Goal: Task Accomplishment & Management: Use online tool/utility

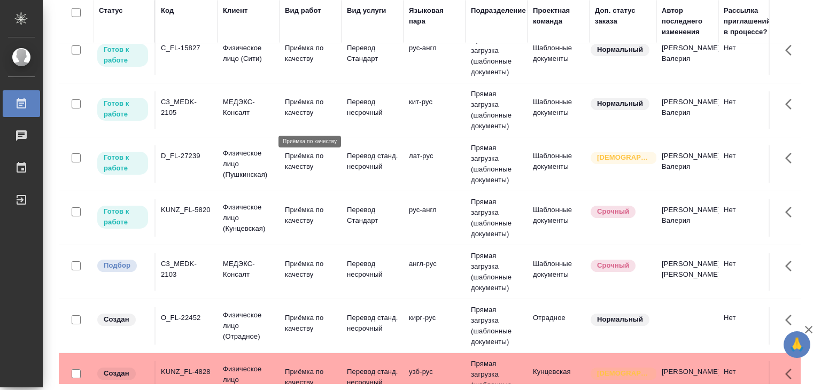
scroll to position [323, 0]
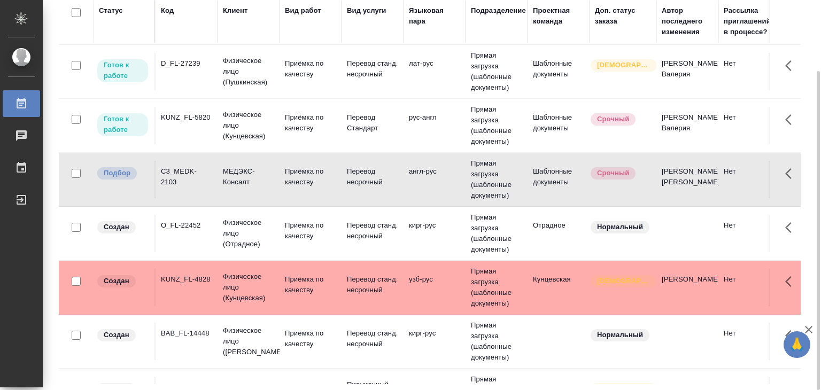
scroll to position [0, 0]
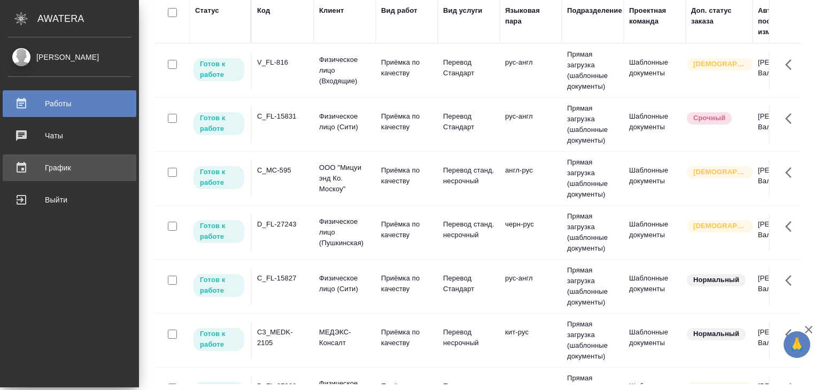
click at [81, 163] on div "График" at bounding box center [69, 168] width 123 height 16
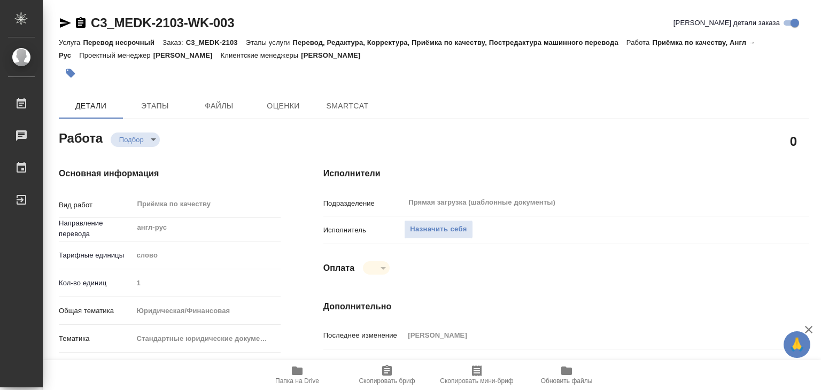
type textarea "x"
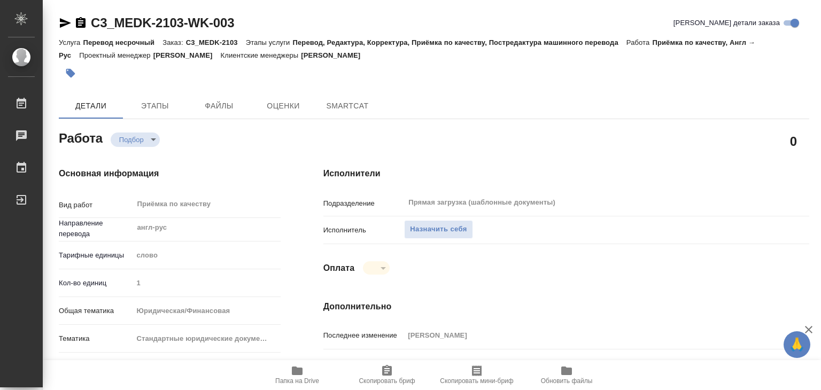
type textarea "x"
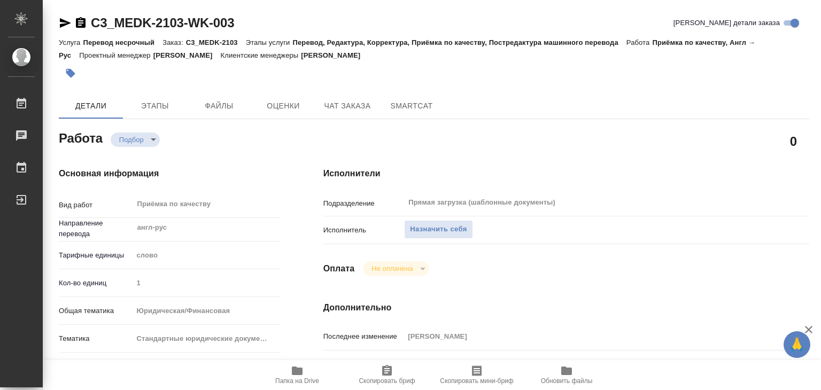
type textarea "x"
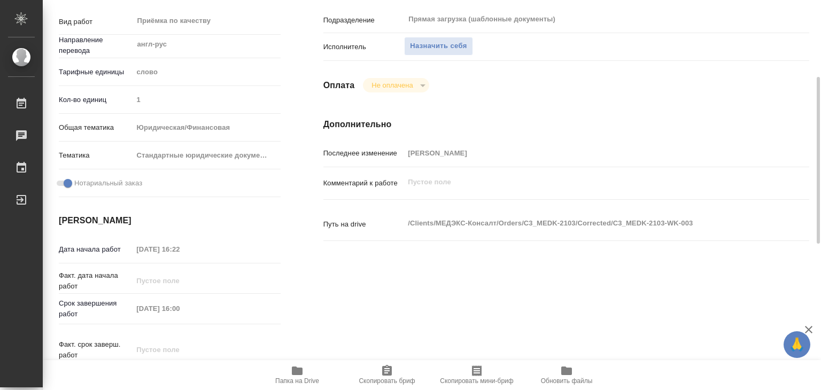
type textarea "x"
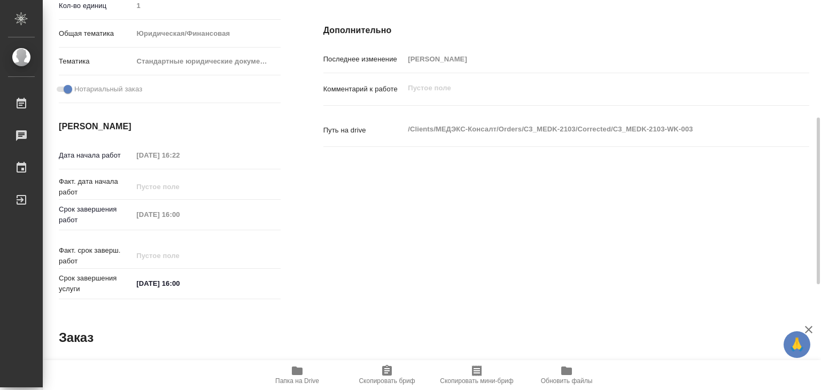
scroll to position [278, 0]
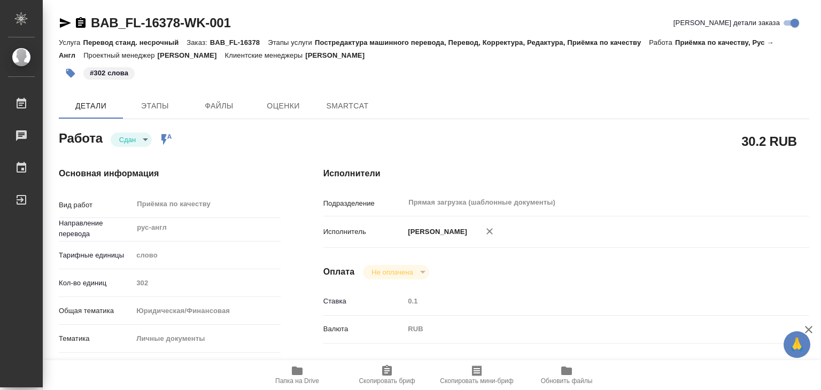
type textarea "x"
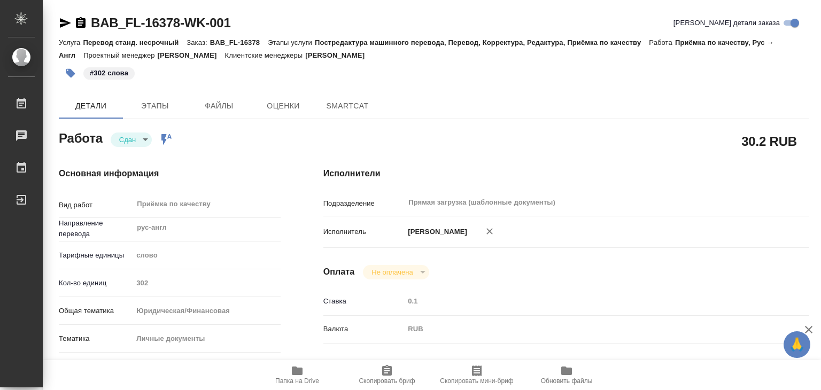
type textarea "x"
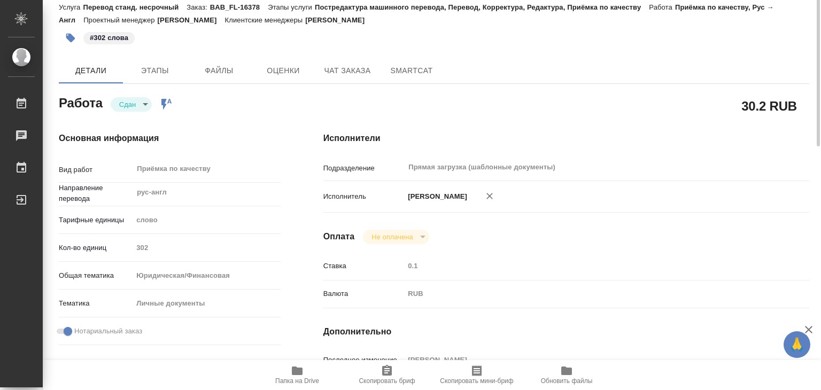
type textarea "x"
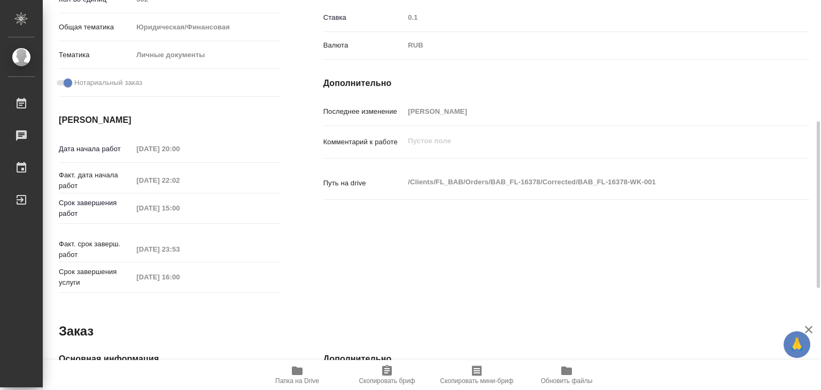
type textarea "x"
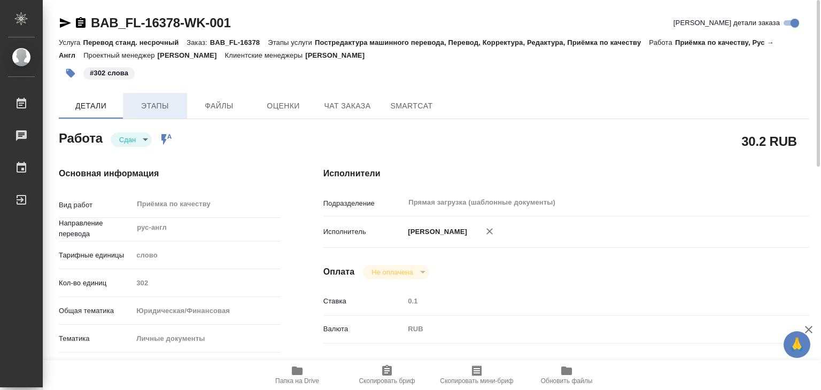
click at [176, 104] on span "Этапы" at bounding box center [154, 105] width 51 height 13
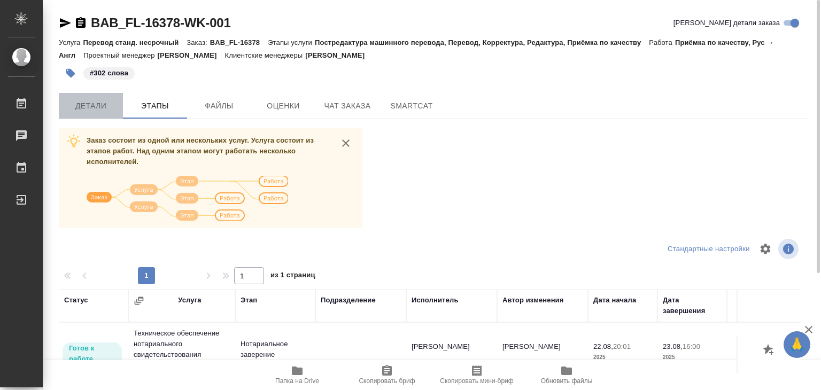
click at [104, 101] on span "Детали" at bounding box center [90, 105] width 51 height 13
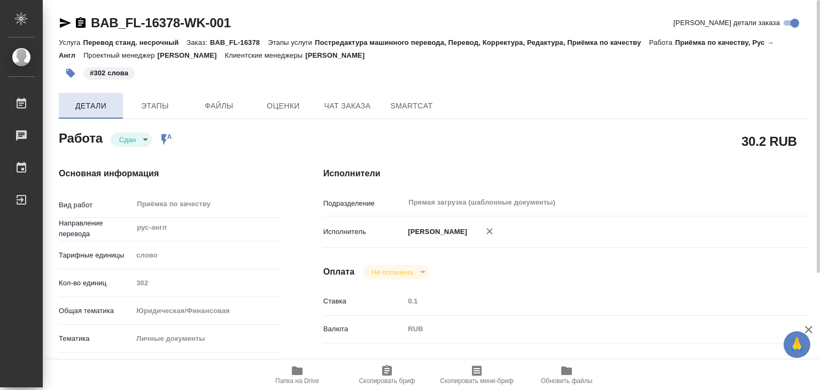
type textarea "x"
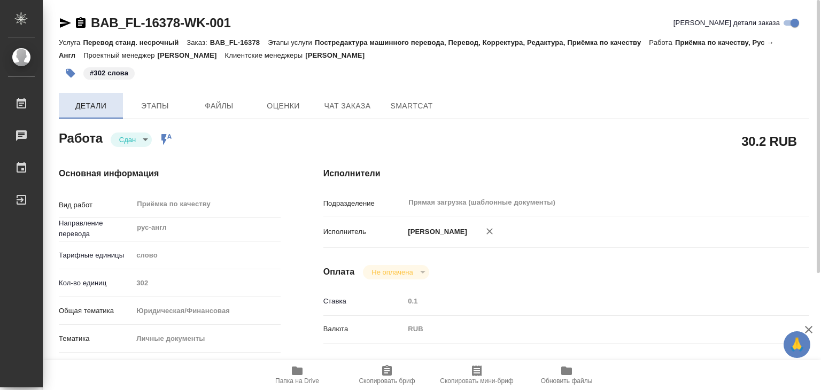
type textarea "x"
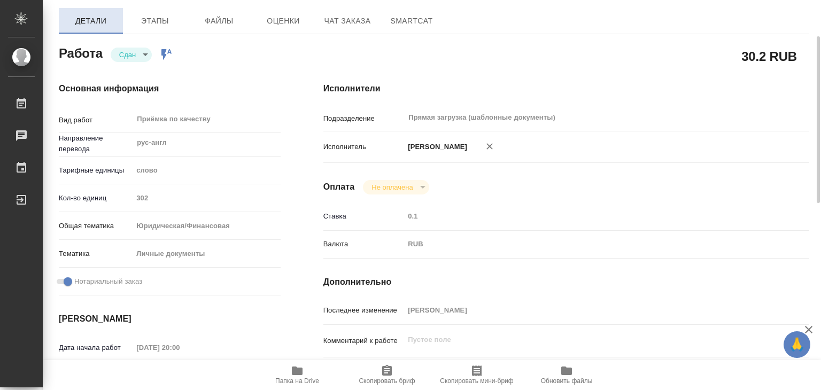
type textarea "x"
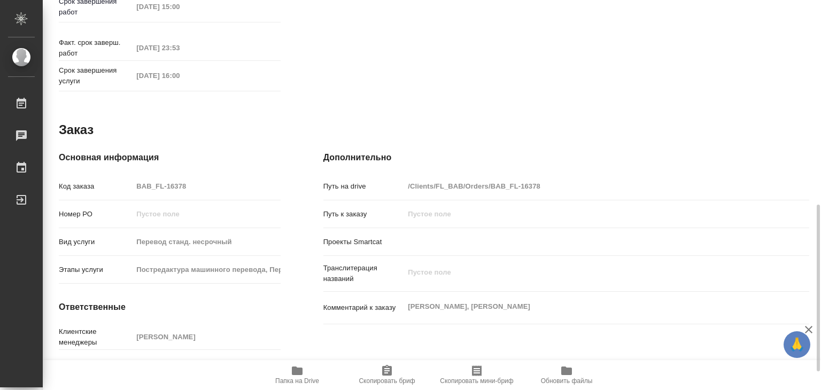
scroll to position [486, 0]
type textarea "x"
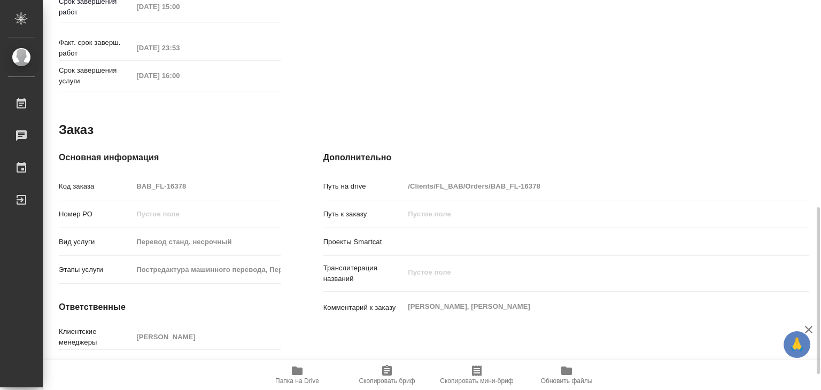
type textarea "x"
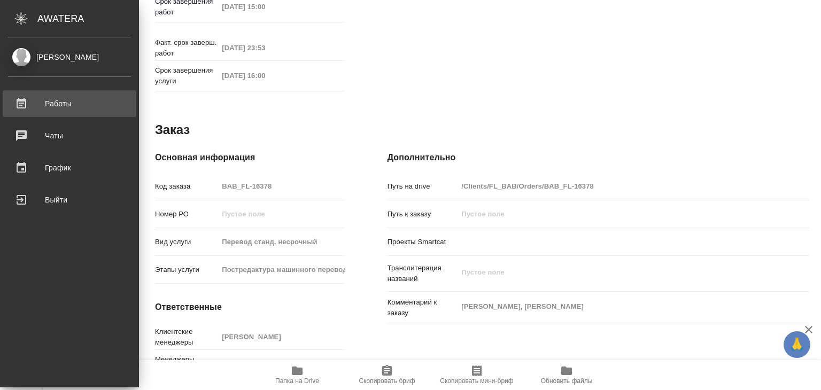
type textarea "x"
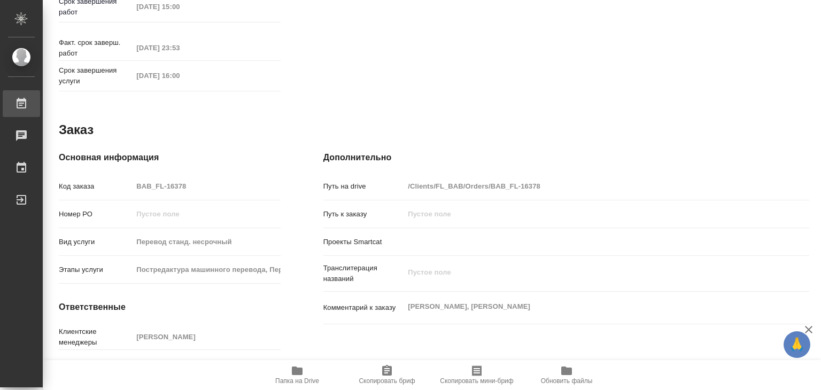
type textarea "x"
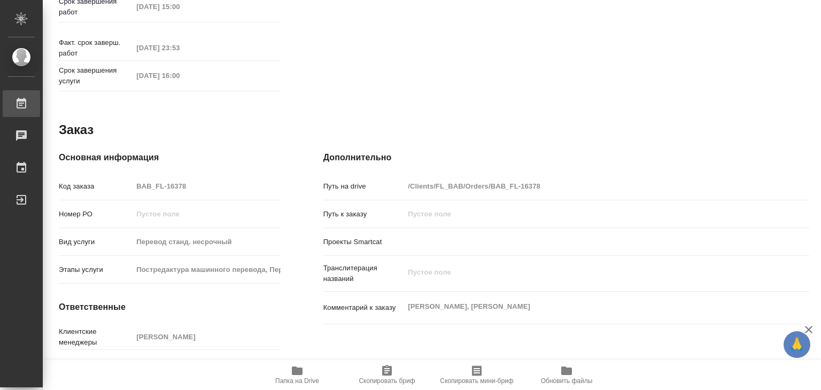
click at [80, 109] on div ".cls-1 fill:#fff; AWATERA Alilekova Valeriya Работы 0 Чаты График Выйти BAB_FL-…" at bounding box center [410, 195] width 821 height 390
type textarea "x"
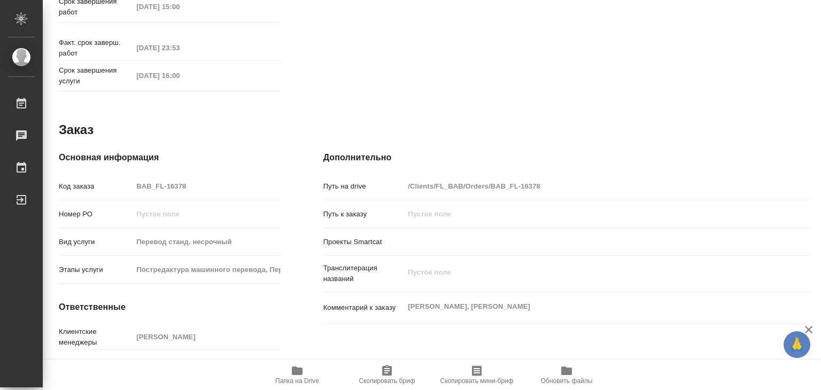
type textarea "x"
click at [603, 151] on h4 "Дополнительно" at bounding box center [567, 157] width 486 height 13
type textarea "x"
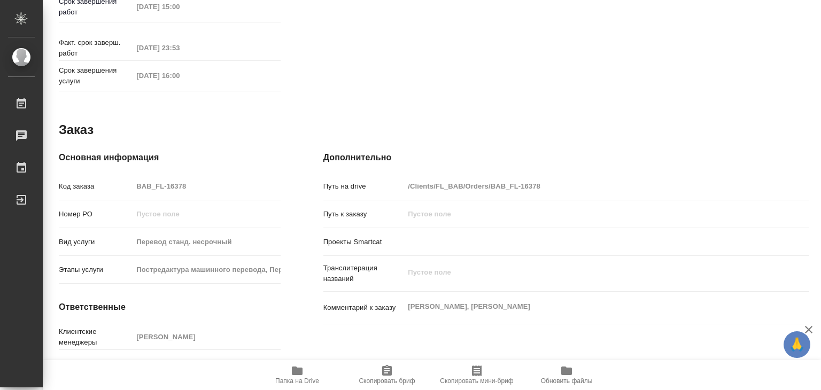
type textarea "x"
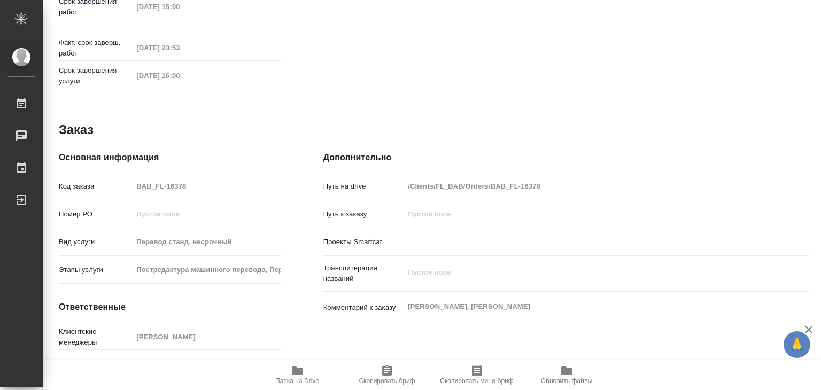
type textarea "x"
click at [623, 136] on div "Дополнительно Путь на drive /Clients/FL_BAB/Orders/BAB_FL-16378 Путь к заказу П…" at bounding box center [566, 281] width 529 height 302
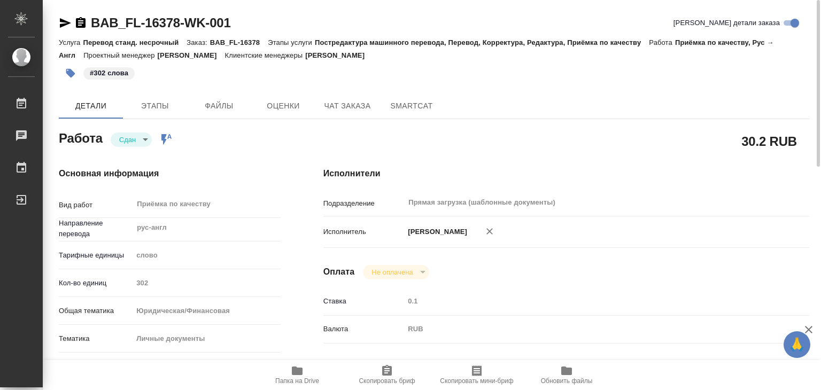
scroll to position [0, 0]
click at [811, 330] on icon "button" at bounding box center [809, 330] width 13 height 13
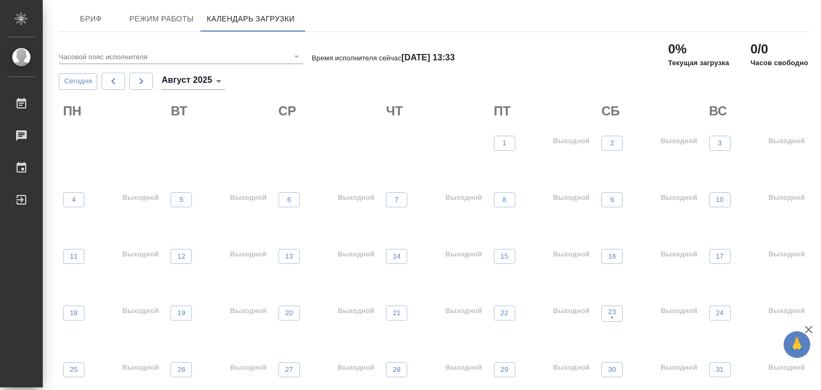
scroll to position [28, 0]
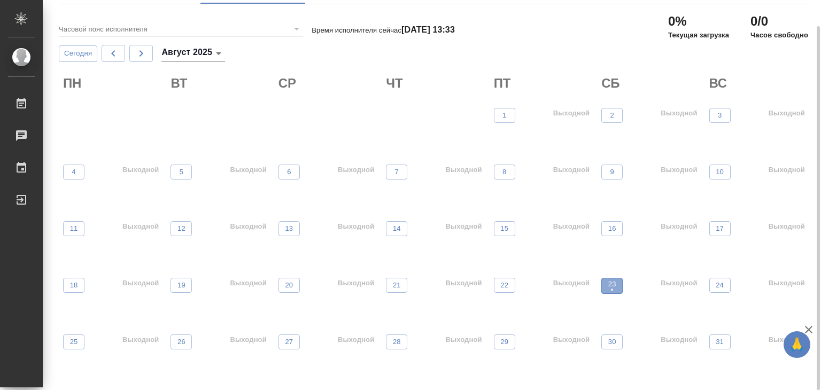
click at [612, 285] on p "•" at bounding box center [613, 290] width 8 height 11
click at [495, 288] on button "22" at bounding box center [504, 285] width 21 height 15
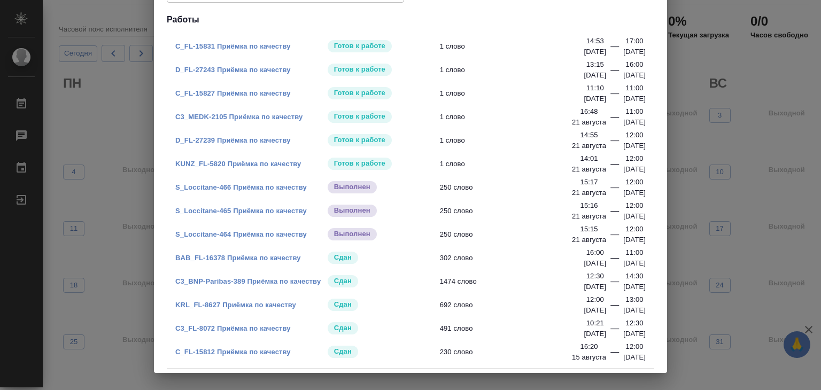
scroll to position [124, 0]
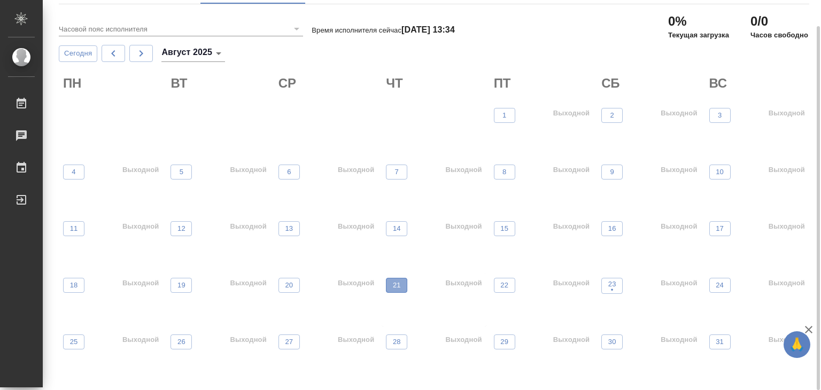
click at [392, 288] on span "21" at bounding box center [396, 285] width 11 height 11
